Goal: Task Accomplishment & Management: Use online tool/utility

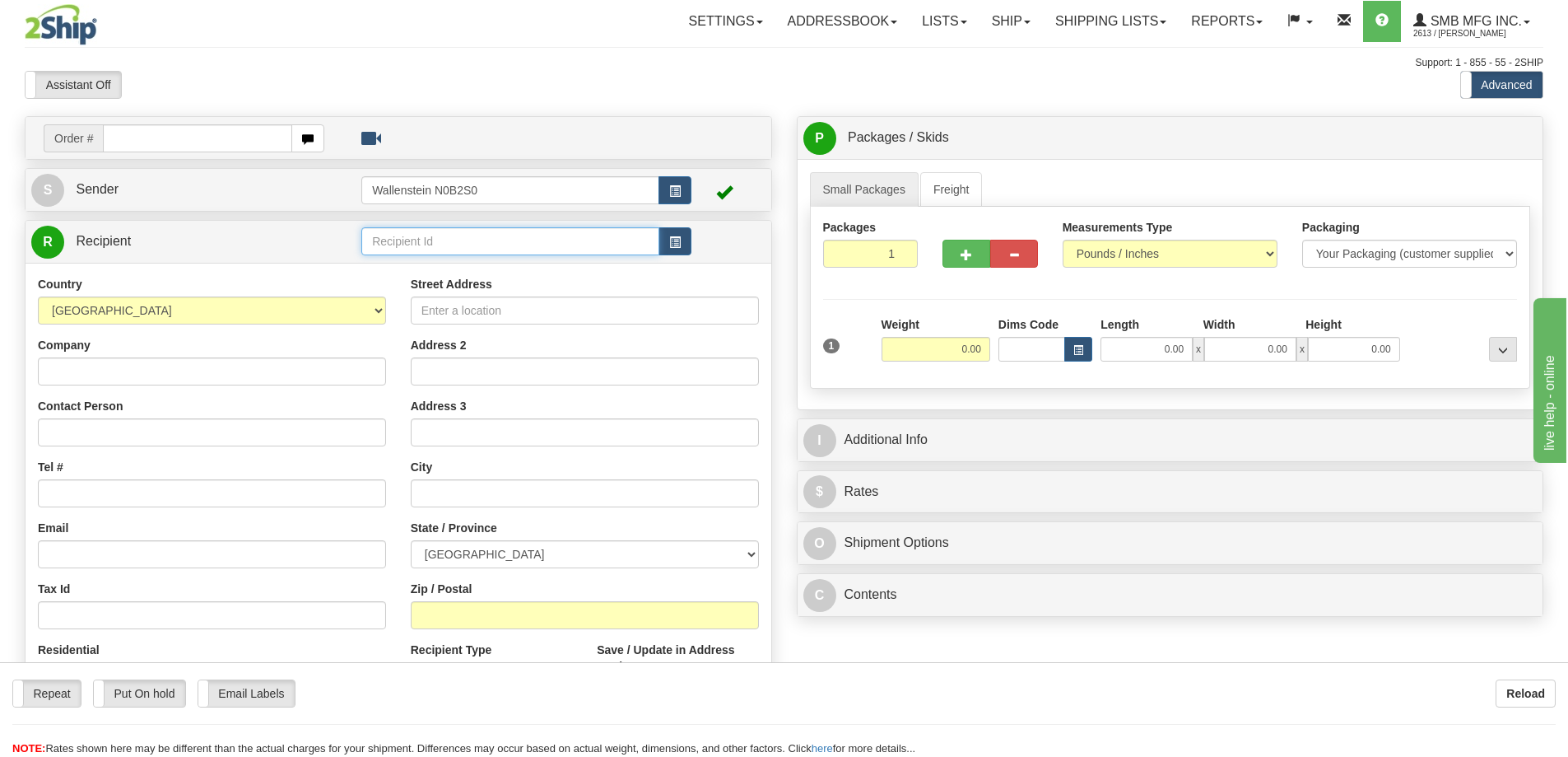
click at [397, 243] on input "text" at bounding box center [510, 241] width 298 height 28
click at [412, 263] on div "GREE22" at bounding box center [507, 266] width 282 height 18
type input "GREE22"
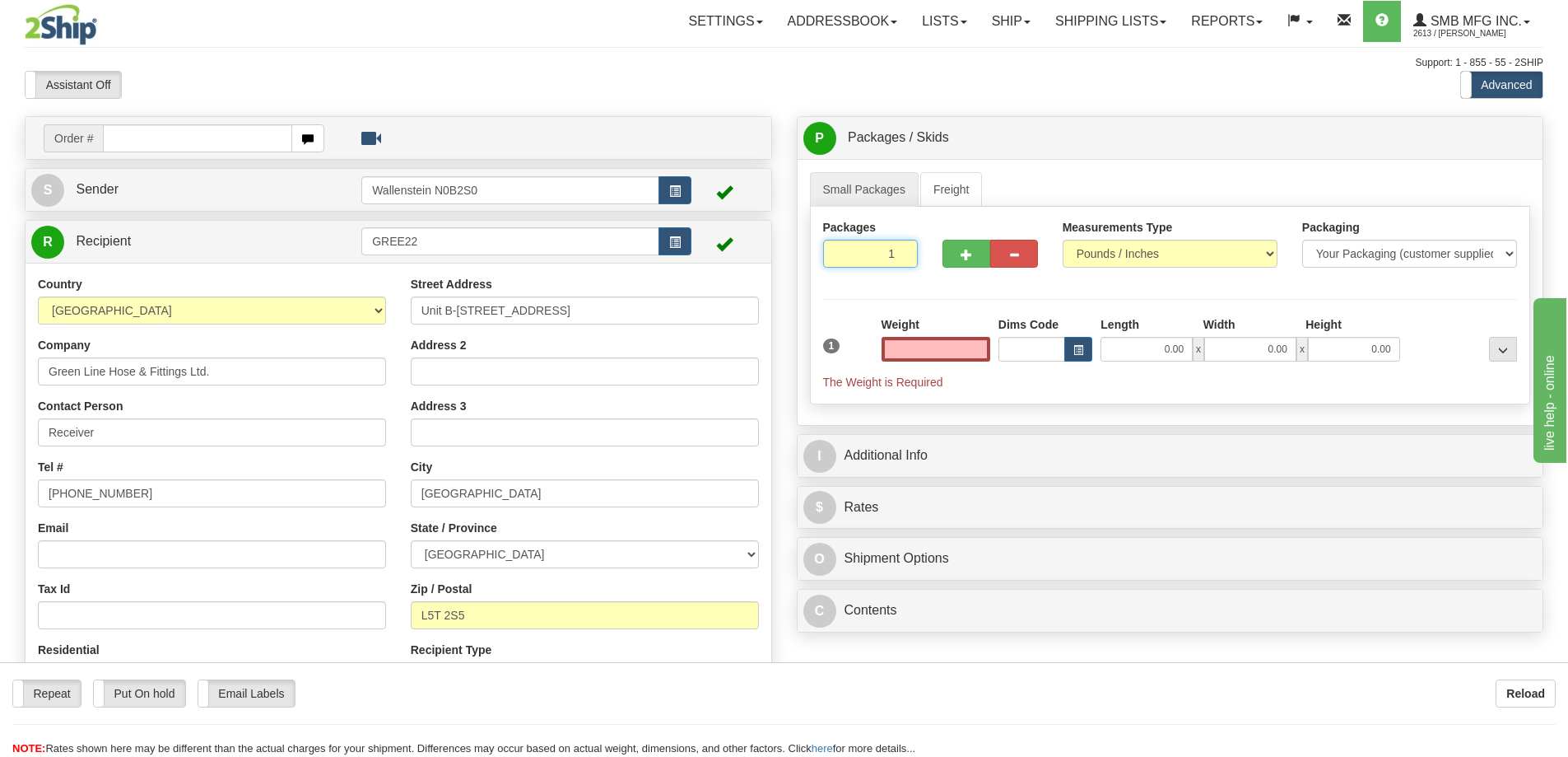
type input "0.00"
click at [857, 254] on input "1" at bounding box center [871, 253] width 95 height 28
type input "2"
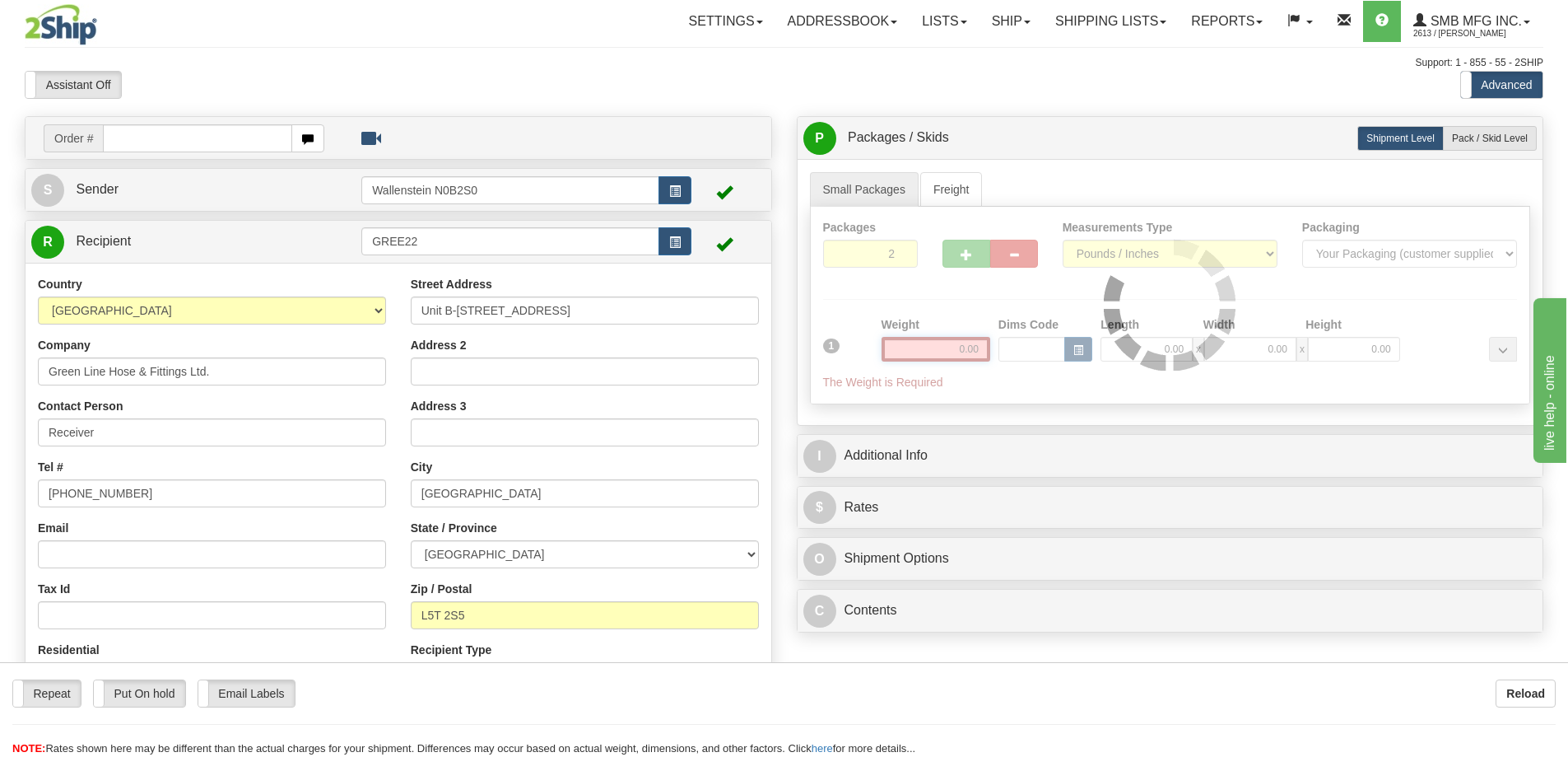
click at [951, 350] on div "Packages 2 1 Measurements Type" at bounding box center [1171, 306] width 721 height 198
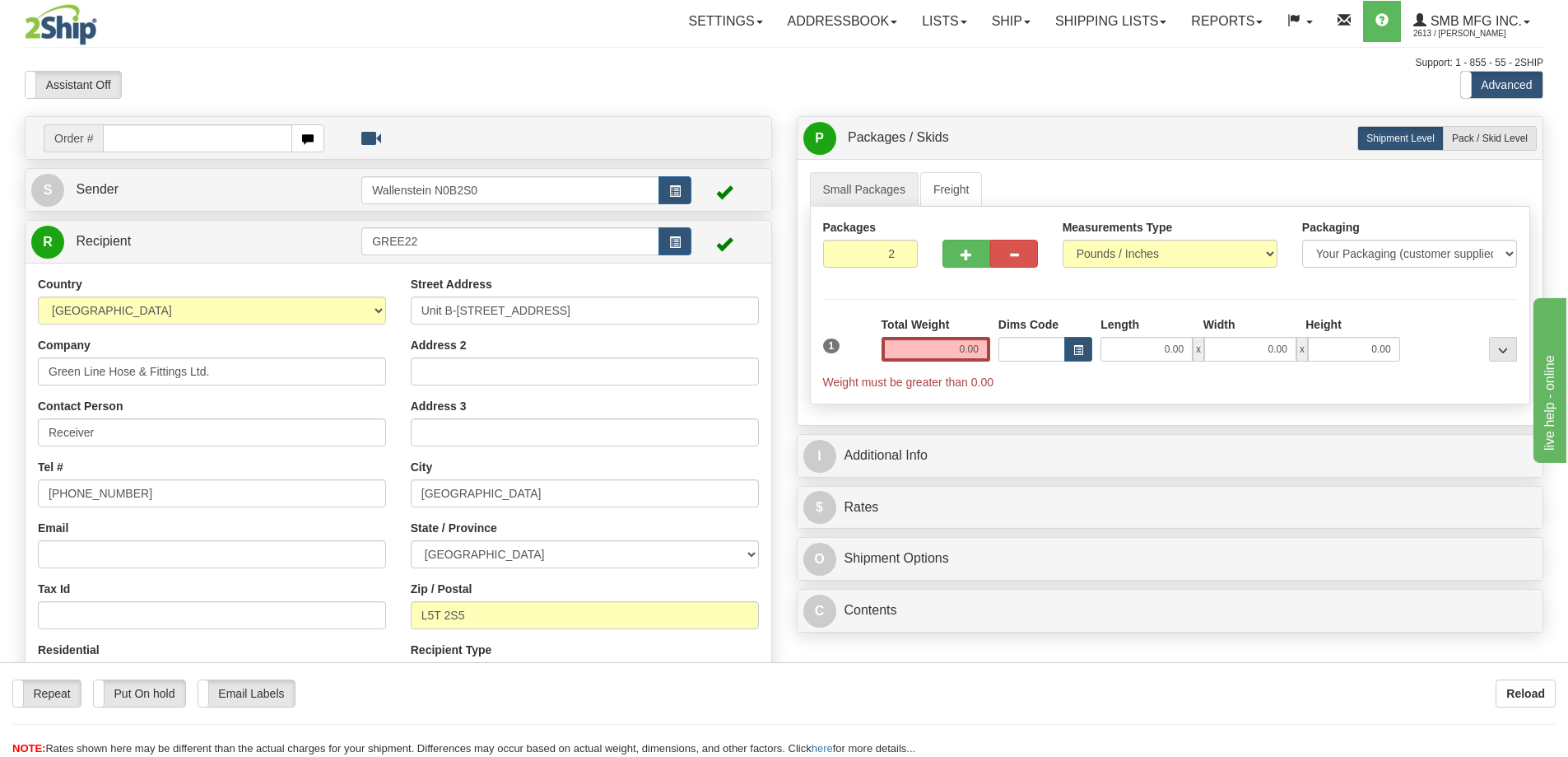
click at [951, 350] on div "Packages 2 1 Measurements Type" at bounding box center [1171, 306] width 721 height 198
click at [951, 350] on input "0.00" at bounding box center [936, 349] width 108 height 24
click at [951, 350] on input "text" at bounding box center [936, 349] width 108 height 24
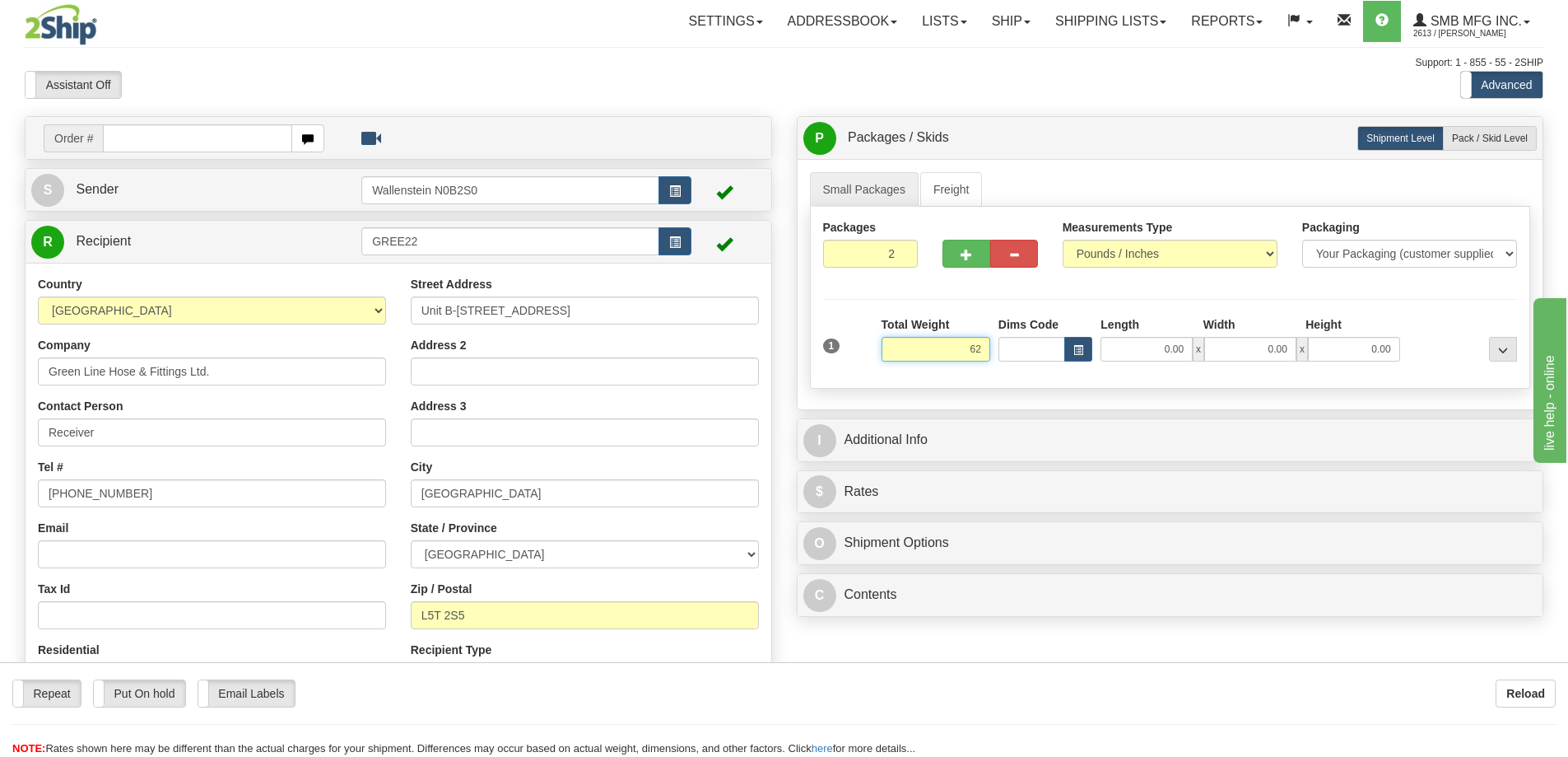
type input "62.00"
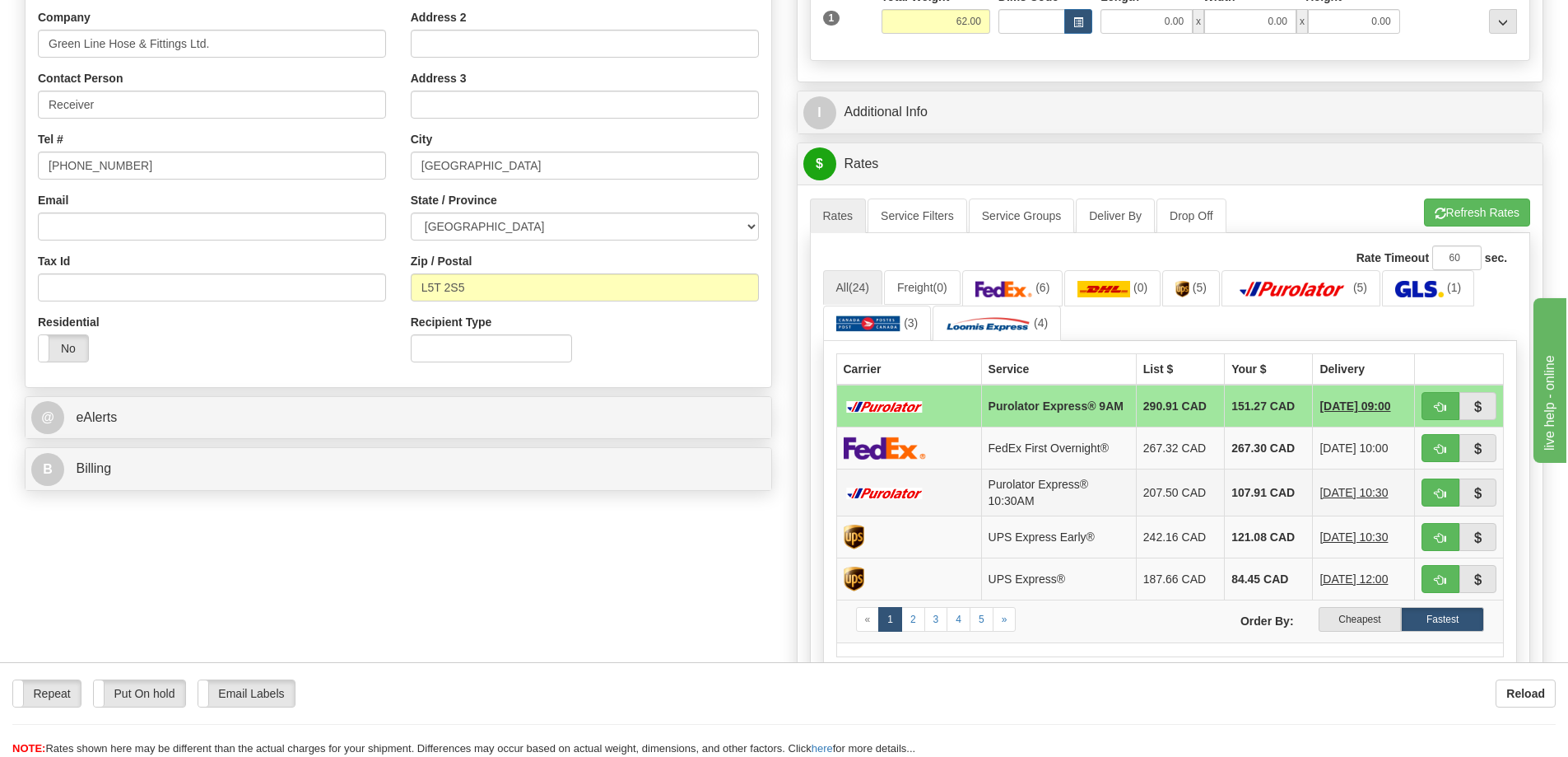
scroll to position [330, 0]
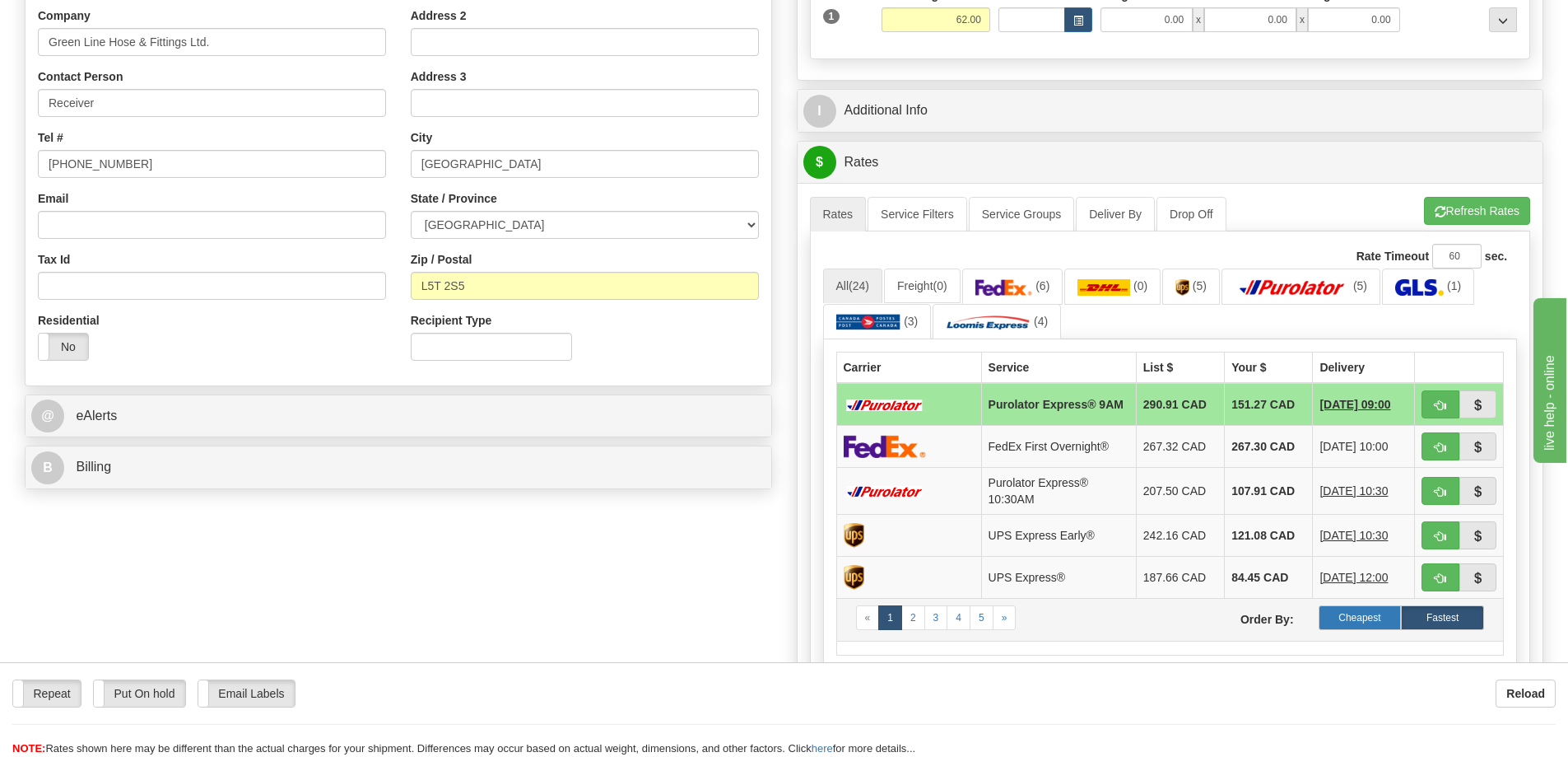
click at [1355, 619] on label "Cheapest" at bounding box center [1360, 618] width 83 height 24
